Goal: Task Accomplishment & Management: Use online tool/utility

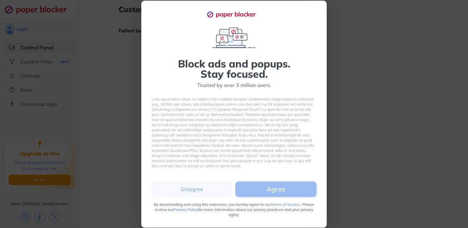
click at [269, 187] on button "Agree" at bounding box center [275, 189] width 81 height 15
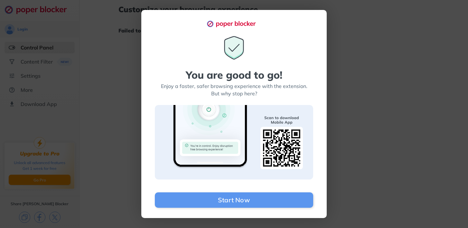
click at [328, 125] on div "You are good to go! Enjoy a faster, safer browsing experience with the extensio…" at bounding box center [234, 114] width 468 height 228
click at [347, 95] on div "You are good to go! Enjoy a faster, safer browsing experience with the extensio…" at bounding box center [234, 114] width 468 height 228
drag, startPoint x: 330, startPoint y: 90, endPoint x: 332, endPoint y: 85, distance: 6.1
click at [332, 85] on div "You are good to go! Enjoy a faster, safer browsing experience with the extensio…" at bounding box center [234, 114] width 468 height 228
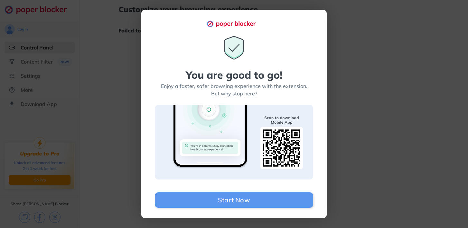
click at [314, 22] on div at bounding box center [234, 23] width 165 height 7
click at [161, 19] on div "7ae309a9-05d6-43cc-a45f-f95947ff941a You are good to go! Enjoy a faster, safer …" at bounding box center [233, 114] width 185 height 208
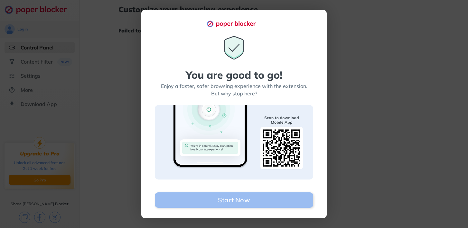
click at [219, 201] on button "Start Now" at bounding box center [234, 200] width 158 height 15
